Goal: Information Seeking & Learning: Learn about a topic

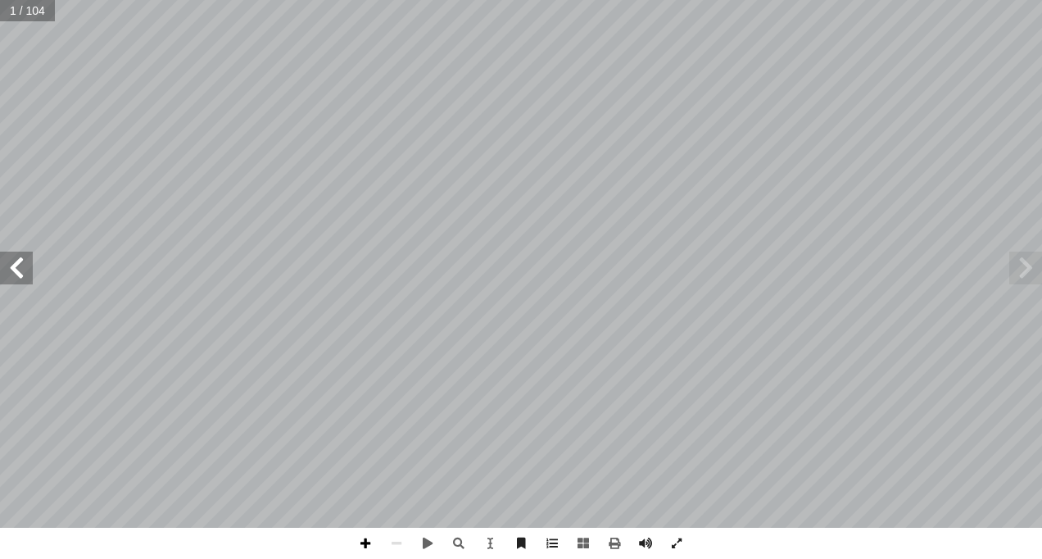
click at [369, 541] on span at bounding box center [365, 543] width 31 height 31
click at [401, 539] on span at bounding box center [396, 543] width 31 height 31
click at [8, 11] on input "text" at bounding box center [27, 10] width 55 height 21
click at [40, 11] on input "text" at bounding box center [27, 10] width 55 height 21
click at [671, 542] on span at bounding box center [676, 543] width 31 height 31
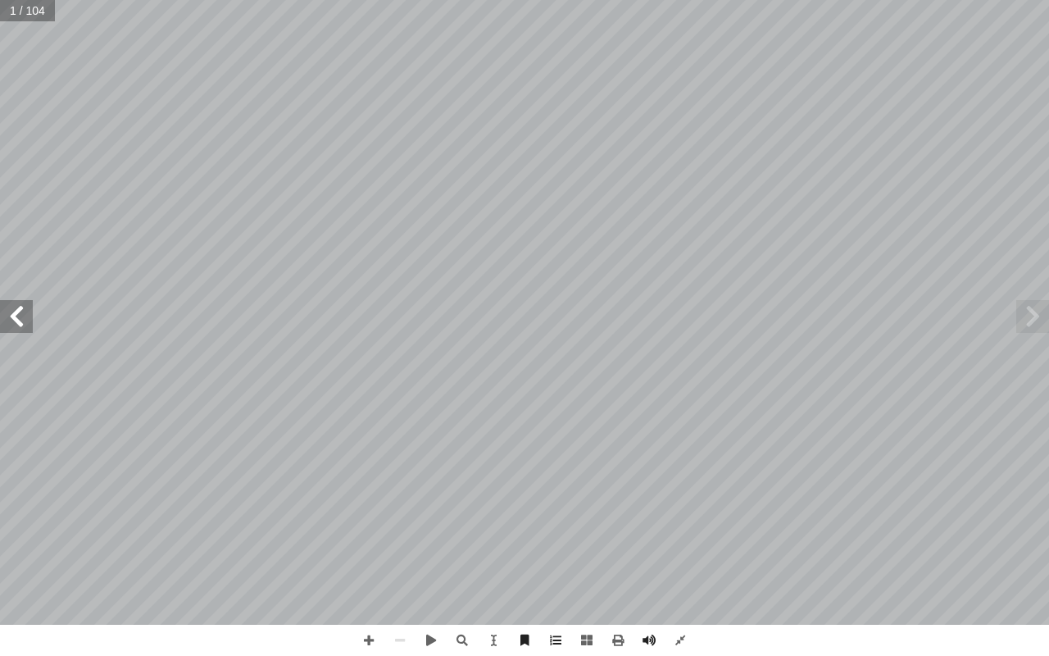
click at [19, 315] on span at bounding box center [16, 316] width 33 height 33
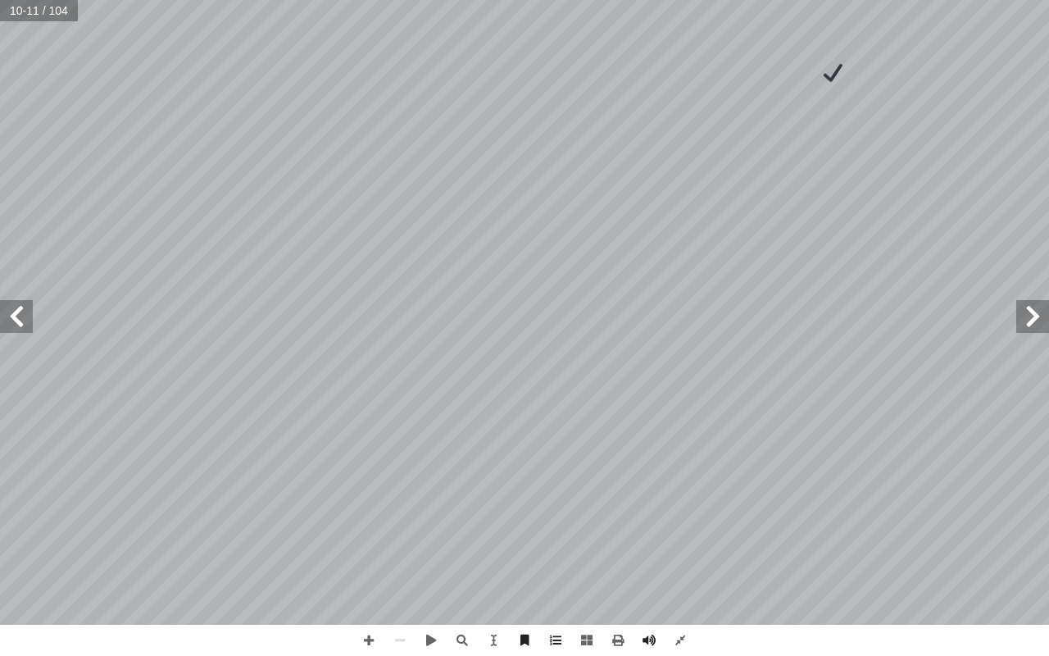
click at [19, 315] on span at bounding box center [16, 316] width 33 height 33
click at [1031, 316] on span at bounding box center [1032, 316] width 33 height 33
click at [18, 326] on span at bounding box center [16, 316] width 33 height 33
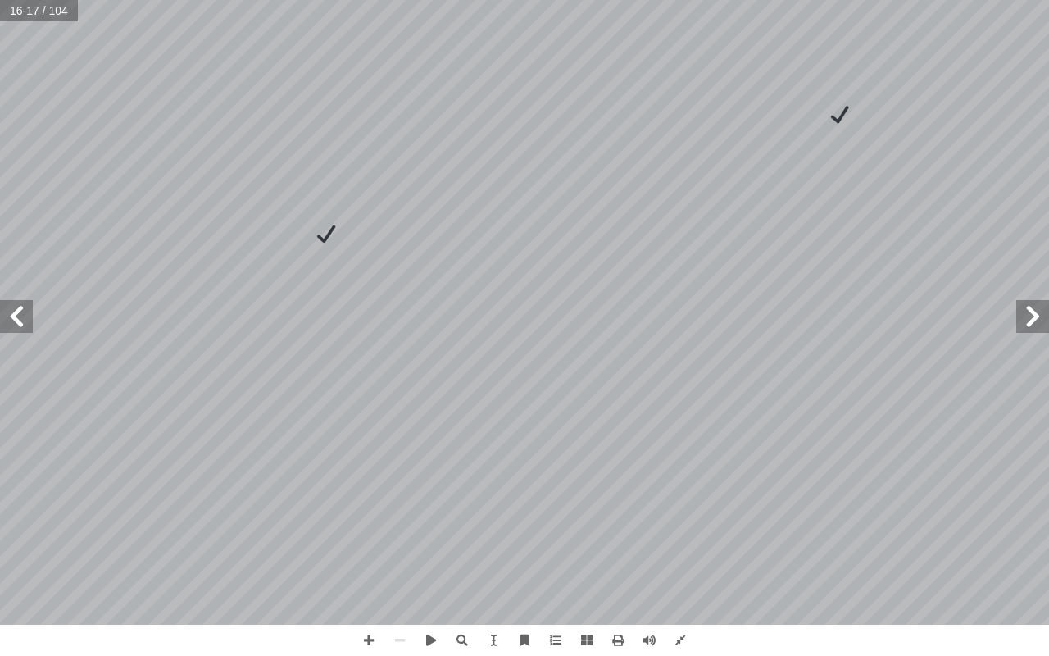
click at [286, 558] on div "1 ٢ في ْ ن أ � ِ ة َ لام َ على س ُ ظ ِ حاف أ ١٠: � ُ شاط َ ن ✘ َ ة َ شار ِ إ � …" at bounding box center [524, 328] width 1049 height 656
